Goal: Find specific page/section: Locate a particular part of the current website

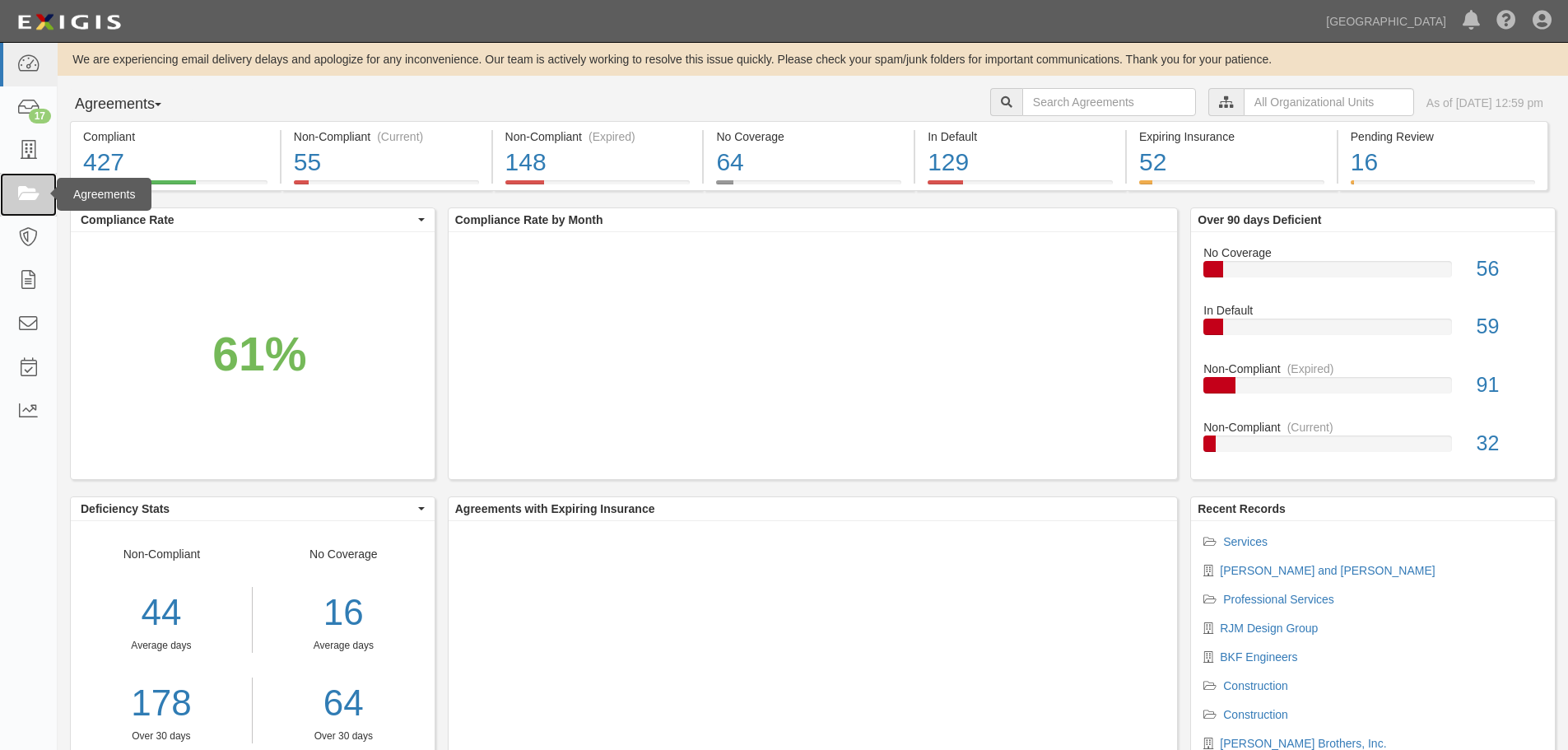
click at [33, 189] on icon at bounding box center [28, 194] width 23 height 19
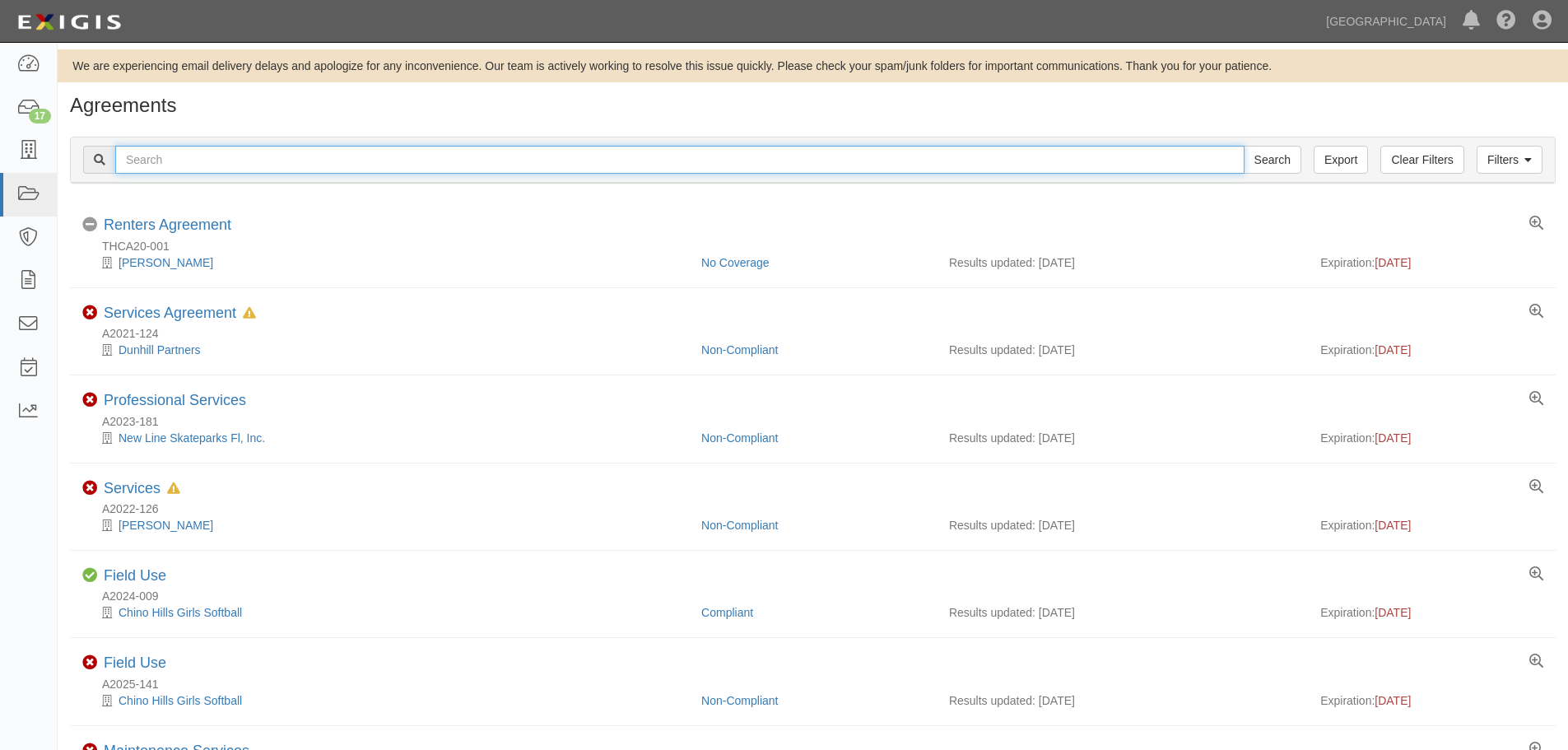
click at [633, 156] on input "text" at bounding box center [680, 159] width 1129 height 28
type input "sequel"
click at [1244, 145] on input "Search" at bounding box center [1272, 159] width 58 height 28
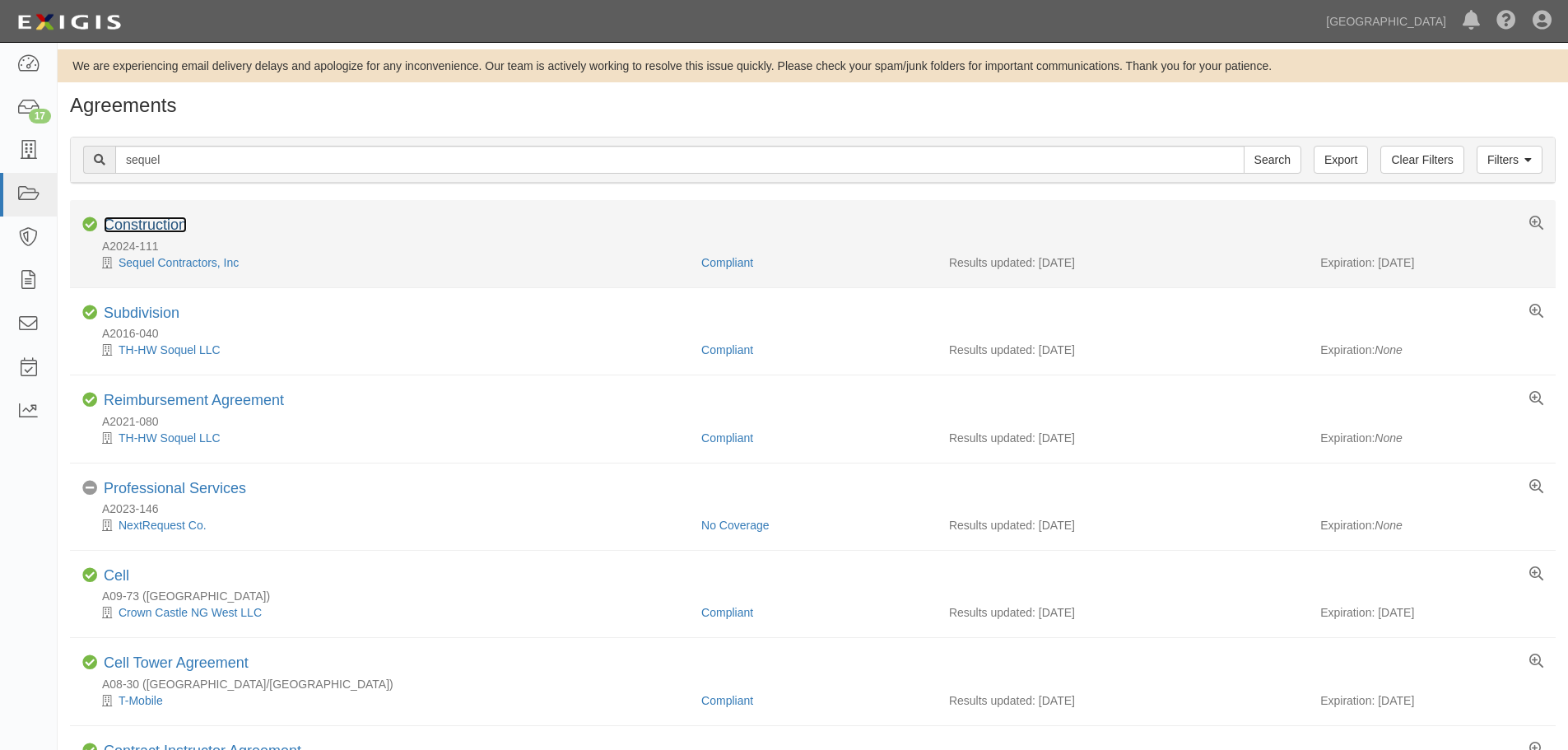
click at [147, 230] on link "Construction" at bounding box center [145, 224] width 83 height 16
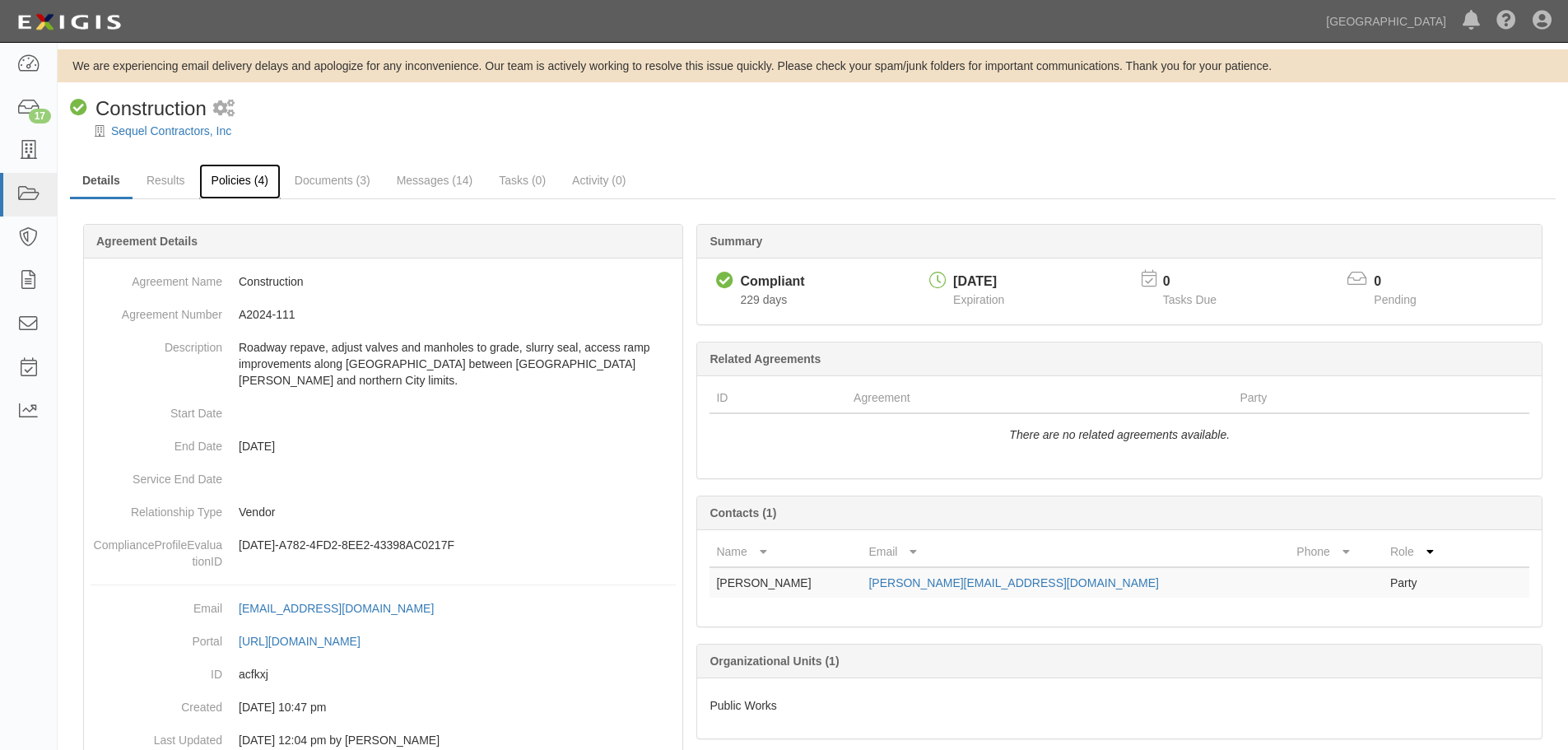
drag, startPoint x: 259, startPoint y: 181, endPoint x: 270, endPoint y: 180, distance: 11.0
click at [259, 181] on link "Policies (4)" at bounding box center [240, 181] width 82 height 36
